Goal: Task Accomplishment & Management: Manage account settings

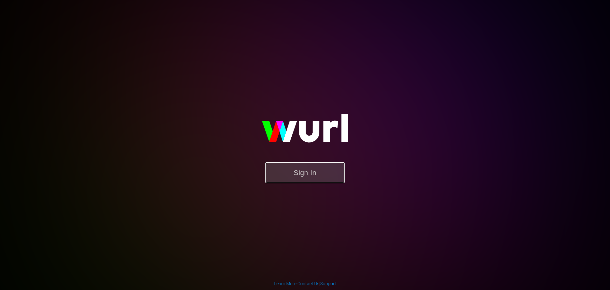
click at [304, 174] on button "Sign In" at bounding box center [304, 172] width 79 height 21
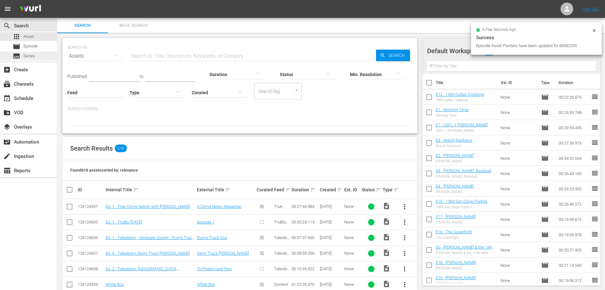
click at [29, 53] on span "Series" at bounding box center [29, 56] width 11 height 6
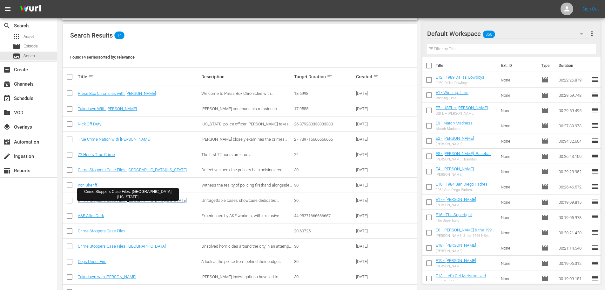
scroll to position [95, 0]
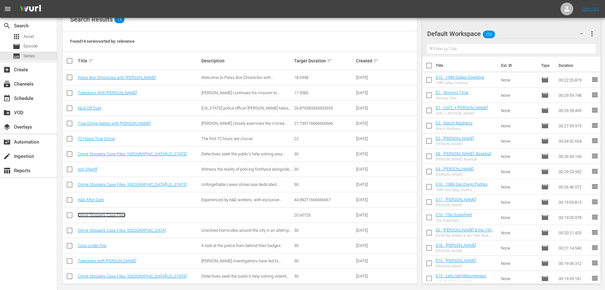
click at [120, 214] on link "Crime Stoppers Case Files" at bounding box center [102, 214] width 48 height 5
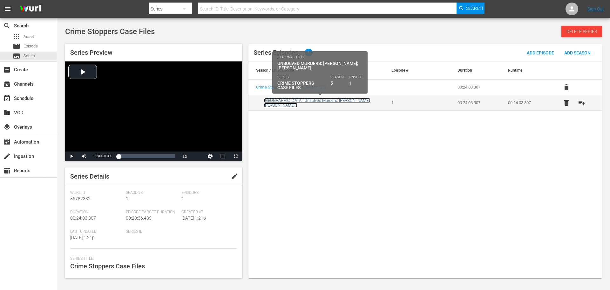
click at [330, 100] on link "[GEOGRAPHIC_DATA]: Unsolved Murders: [PERSON_NAME]; [PERSON_NAME] II" at bounding box center [317, 103] width 106 height 10
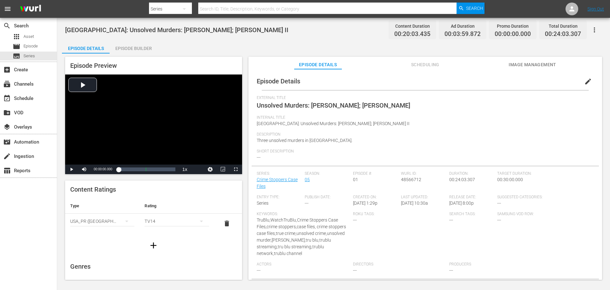
click at [437, 65] on span "Scheduling" at bounding box center [425, 65] width 48 height 8
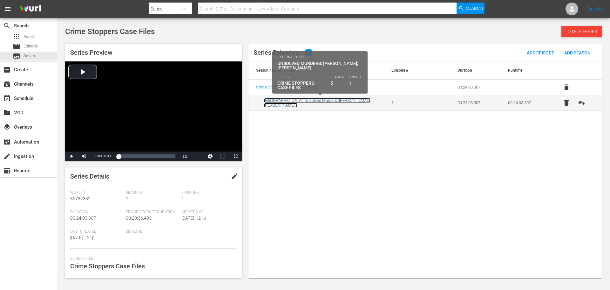
click at [348, 101] on link "[GEOGRAPHIC_DATA]: Unsolved Murders: [PERSON_NAME]; [PERSON_NAME] II" at bounding box center [317, 103] width 106 height 10
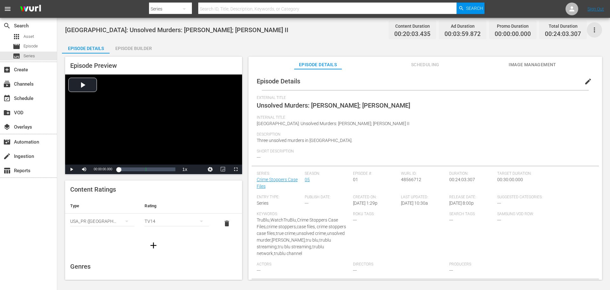
drag, startPoint x: 597, startPoint y: 29, endPoint x: 596, endPoint y: 32, distance: 3.6
click at [596, 32] on icon "button" at bounding box center [595, 30] width 8 height 8
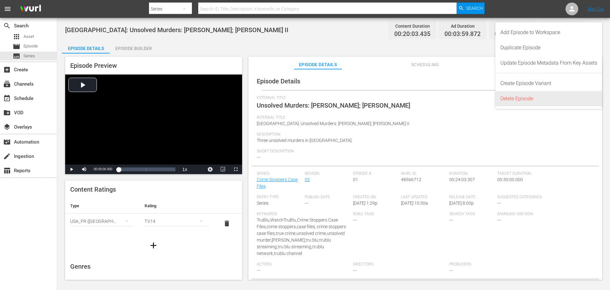
click at [519, 98] on div "Delete Episode" at bounding box center [549, 98] width 97 height 15
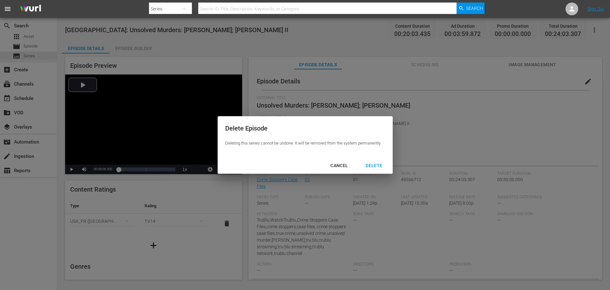
click at [374, 161] on div "DELETE" at bounding box center [374, 165] width 27 height 8
